Goal: Information Seeking & Learning: Learn about a topic

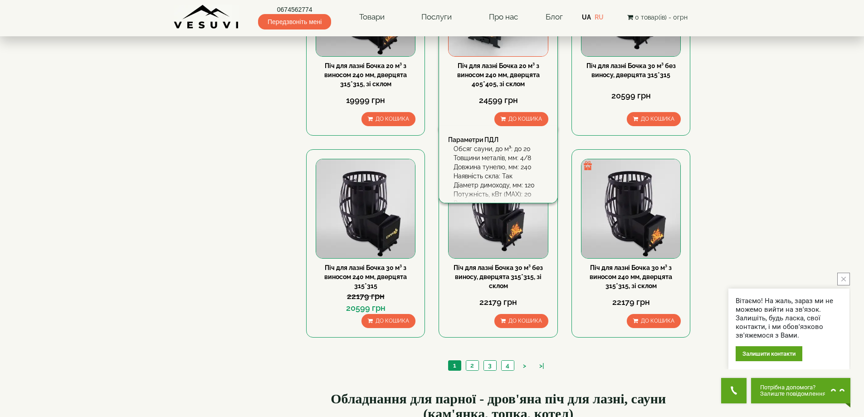
scroll to position [907, 0]
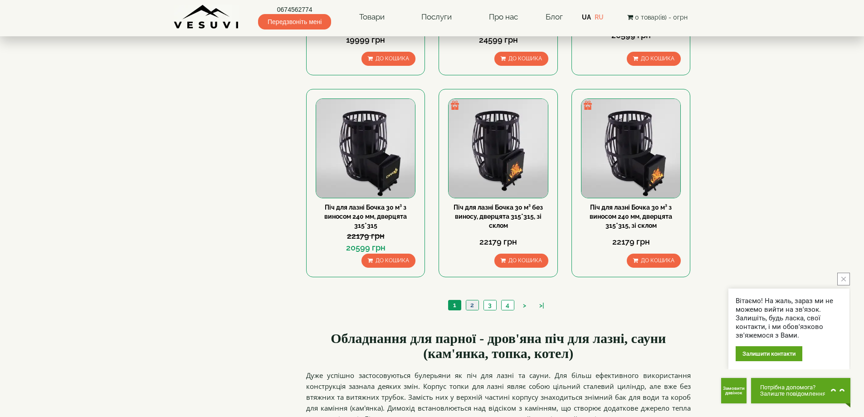
click at [472, 302] on link "2" at bounding box center [472, 305] width 13 height 10
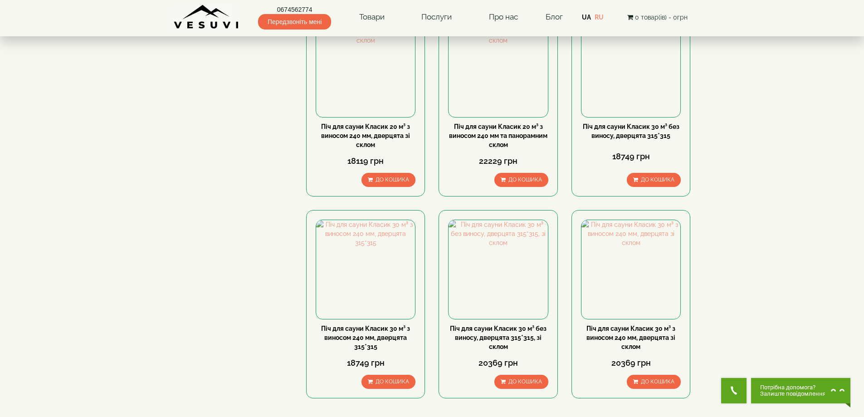
scroll to position [726, 0]
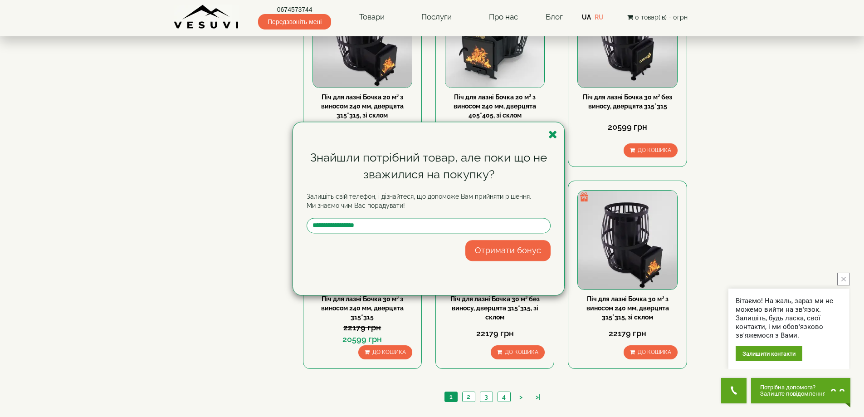
scroll to position [725, 0]
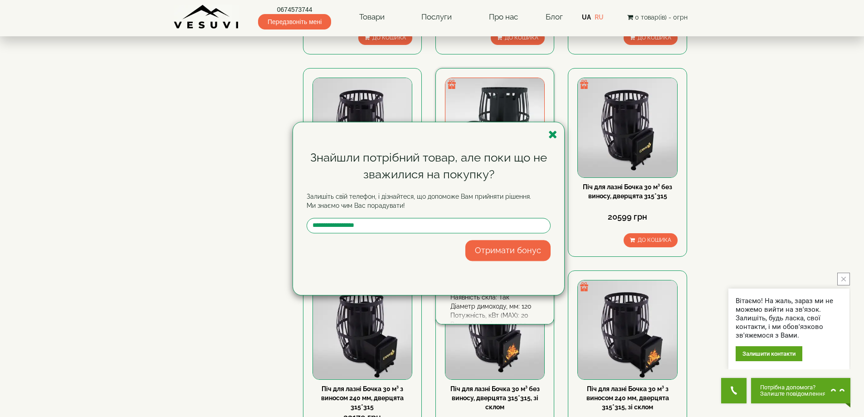
click at [551, 130] on icon "button" at bounding box center [552, 134] width 9 height 11
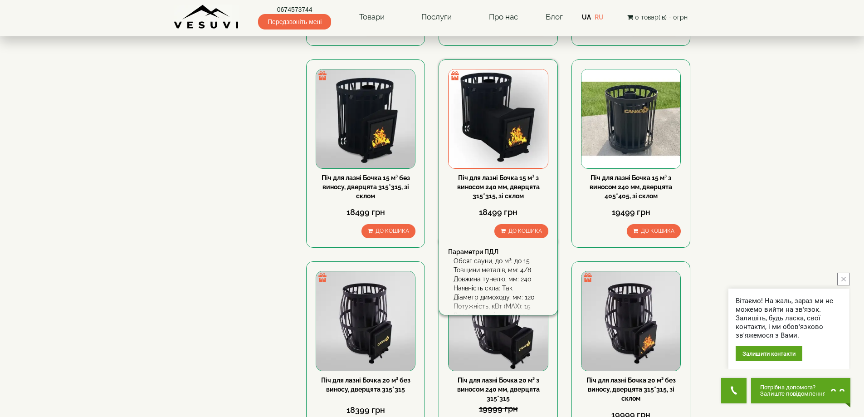
scroll to position [242, 0]
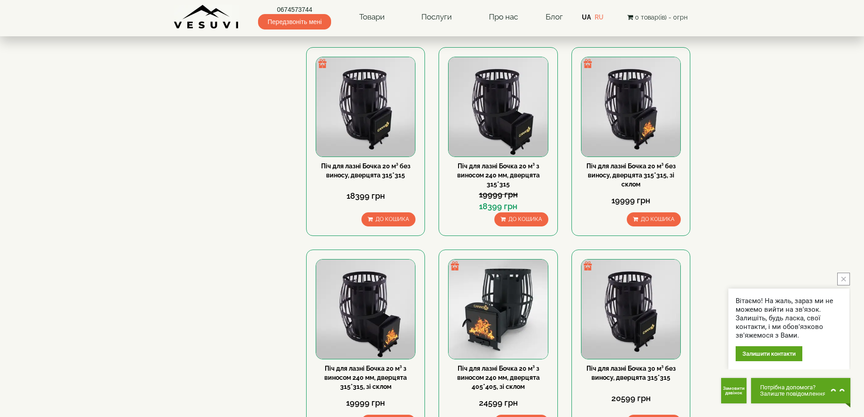
scroll to position [604, 0]
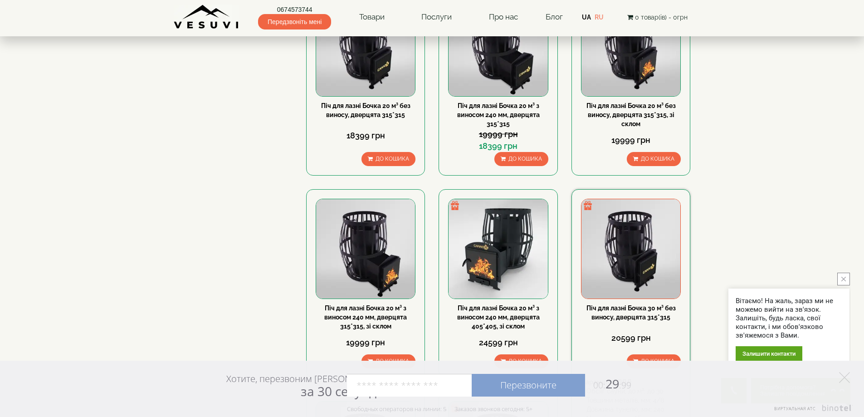
click at [634, 230] on img at bounding box center [630, 248] width 99 height 99
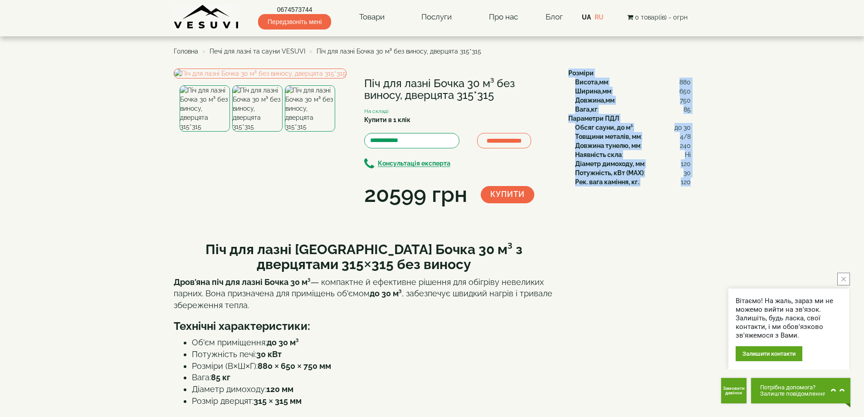
drag, startPoint x: 572, startPoint y: 73, endPoint x: 690, endPoint y: 181, distance: 159.5
click at [690, 181] on div "Розміри Висота,мм : 880 Ширина,мм : 650 Довжина,мм : 750 Вага,кг : 85 Параметри…" at bounding box center [625, 127] width 129 height 118
copy div "Розміри Висота,мм : 880 Ширина,мм : 650 Довжина,мм : 750 Вага,кг : 85 Параметри…"
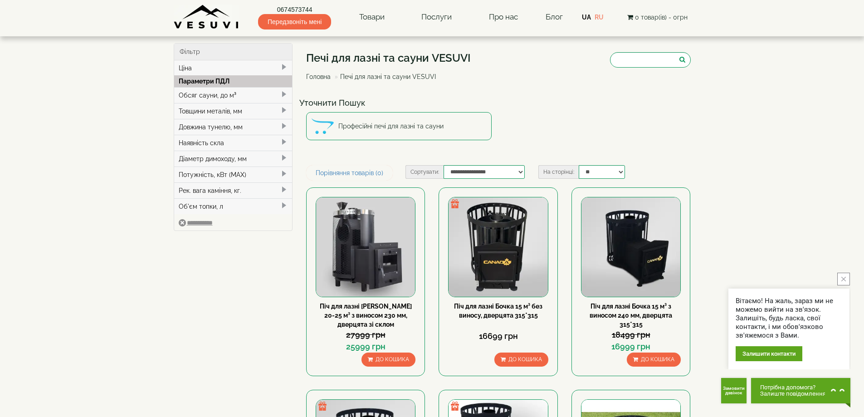
click at [213, 94] on div "Обсяг сауни, до м³" at bounding box center [233, 95] width 118 height 16
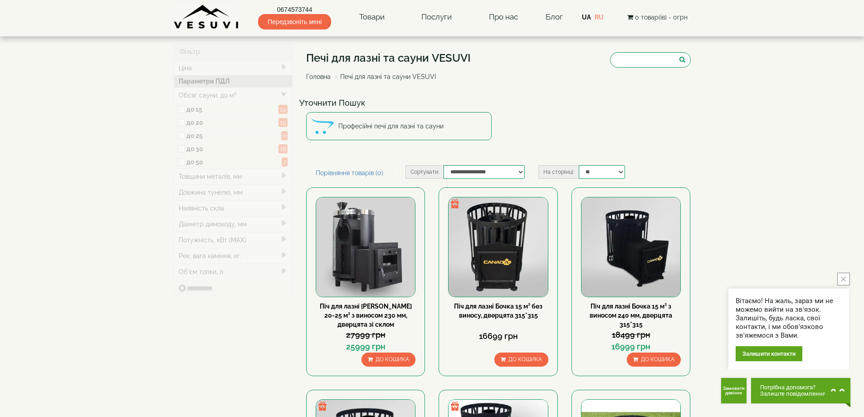
type input "*****"
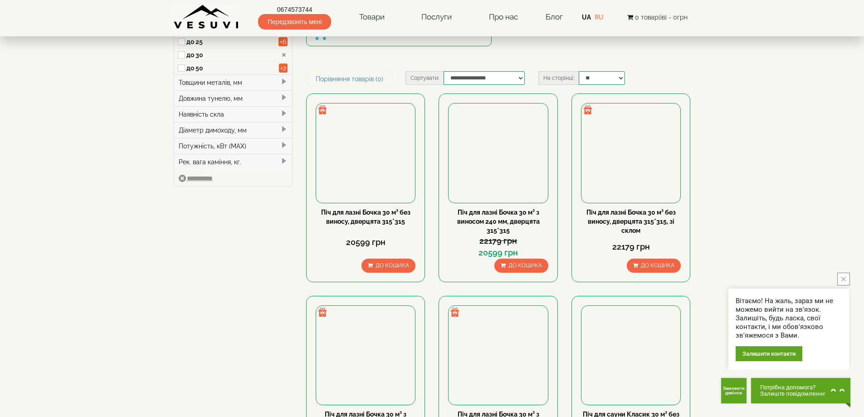
scroll to position [60, 0]
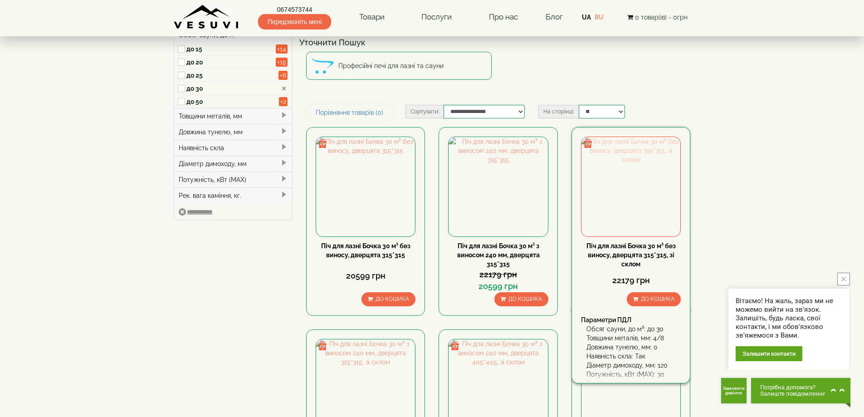
click at [633, 205] on img at bounding box center [630, 186] width 99 height 99
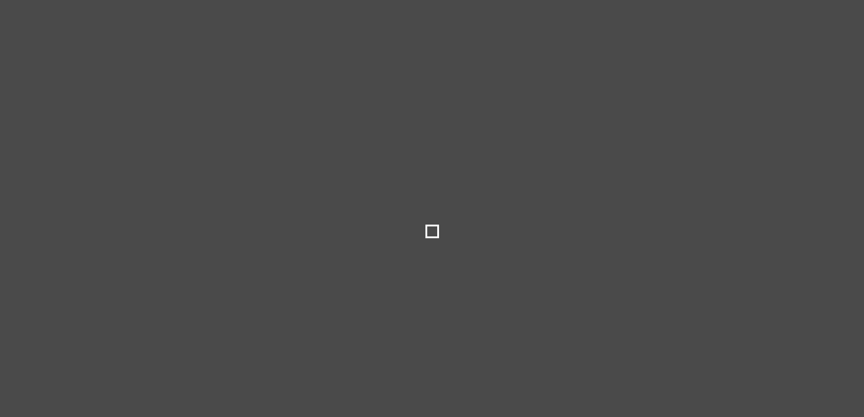
select select
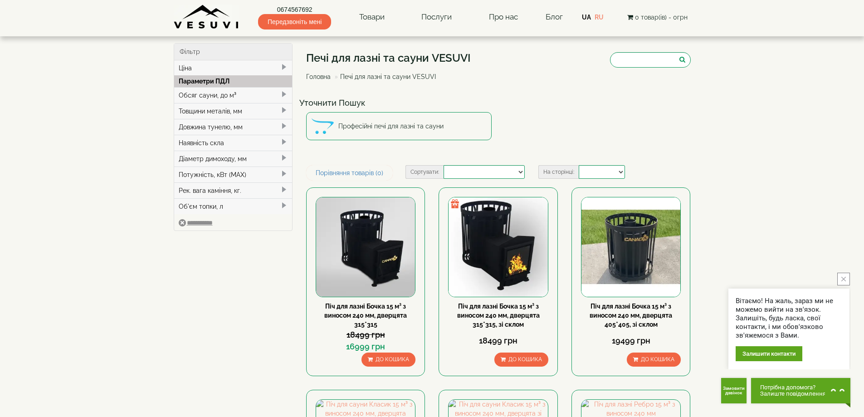
click at [226, 93] on div "Обсяг сауни, до м³" at bounding box center [233, 95] width 118 height 16
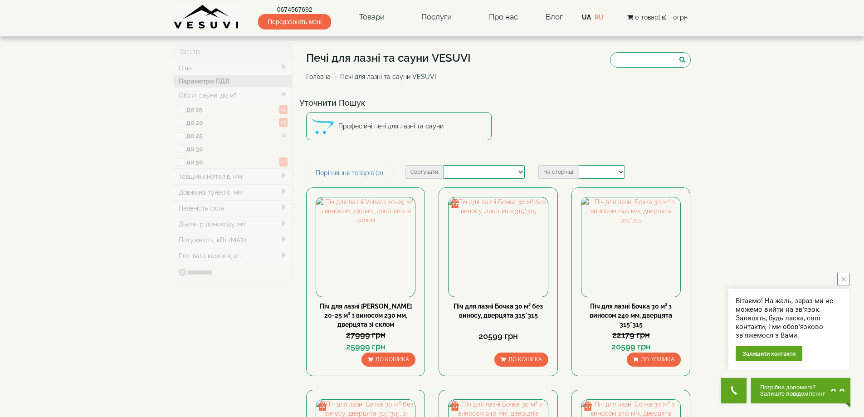
type input "*****"
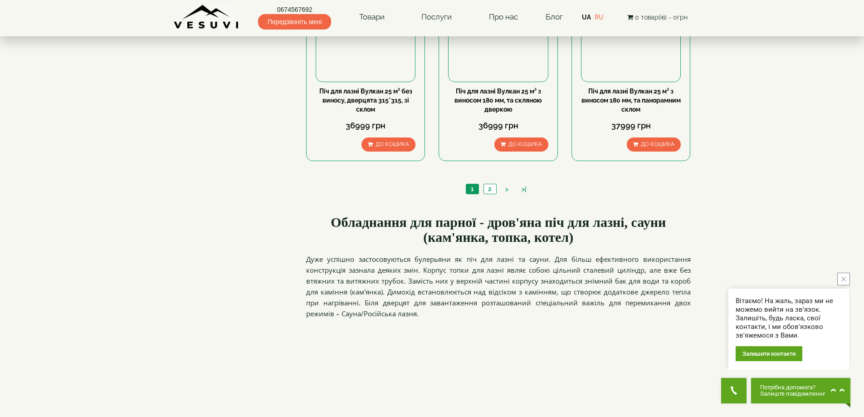
scroll to position [423, 0]
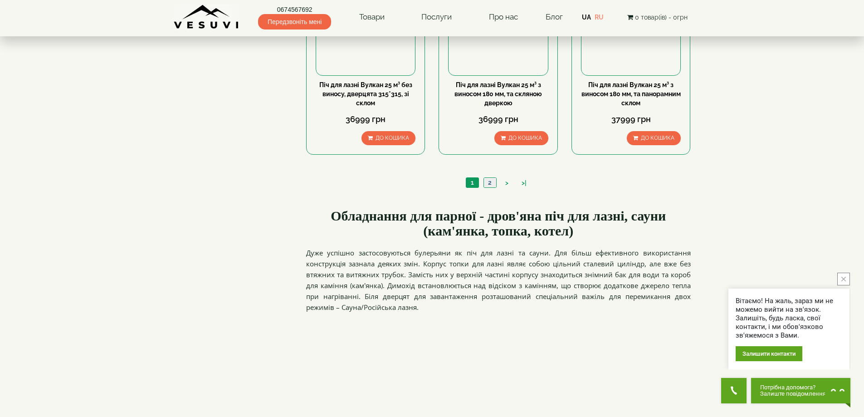
click at [492, 185] on link "2" at bounding box center [489, 183] width 13 height 10
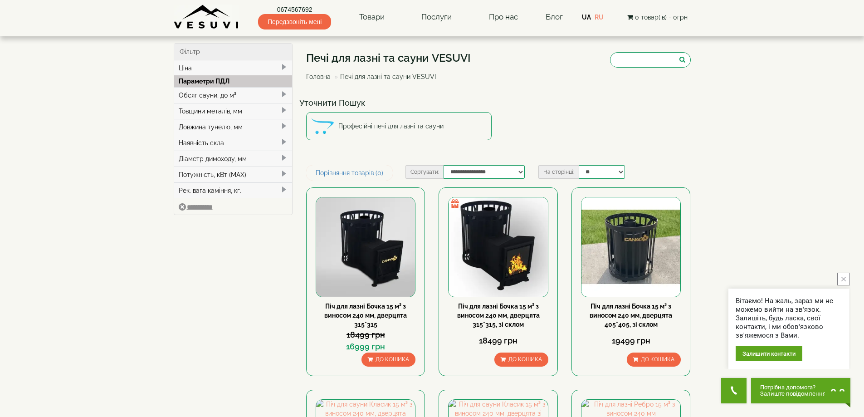
click at [265, 95] on div "Обсяг сауни, до м³" at bounding box center [233, 95] width 118 height 16
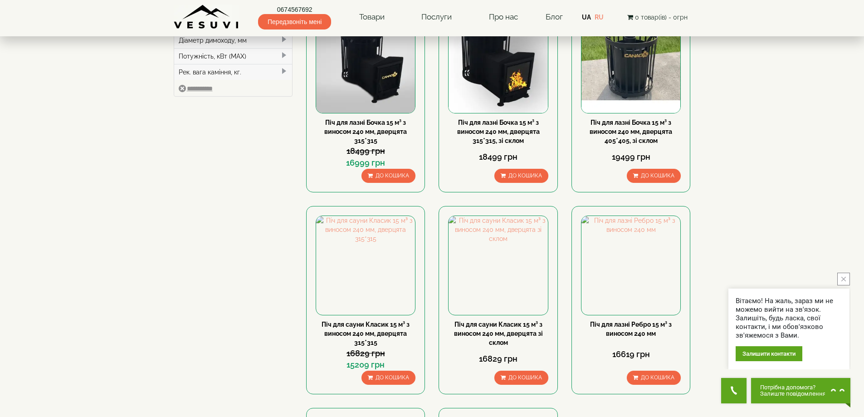
scroll to position [121, 0]
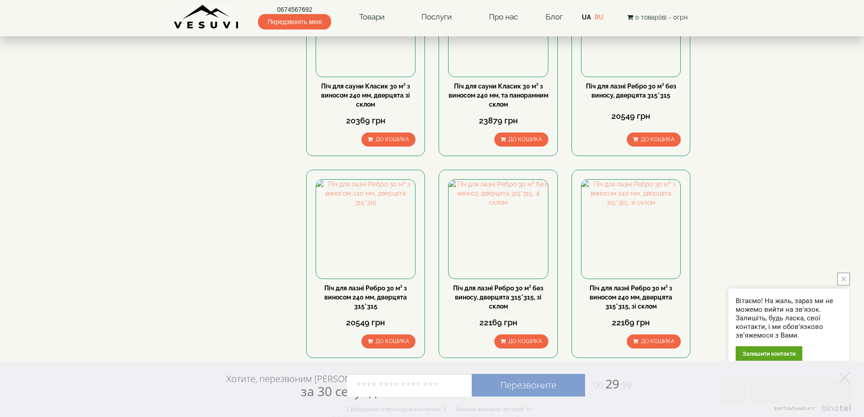
scroll to position [847, 0]
